Goal: Browse casually

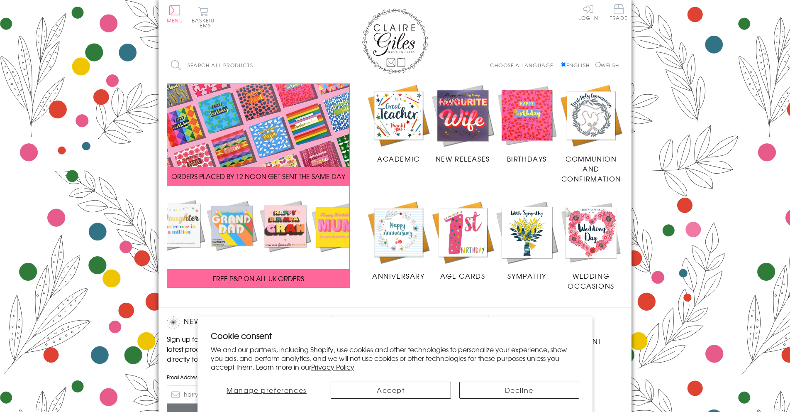
scroll to position [108, 0]
